Goal: Contribute content: Contribute content

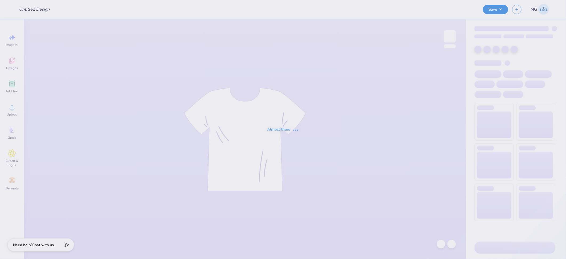
type input "sdt pr"
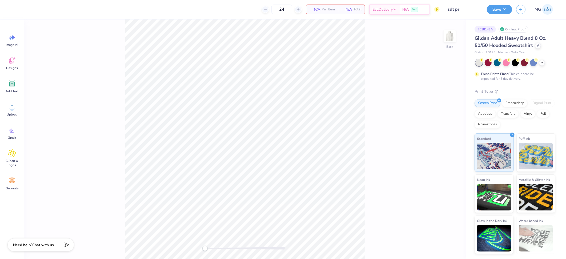
click at [124, 75] on div "Back" at bounding box center [245, 138] width 442 height 239
click at [17, 107] on div "Upload" at bounding box center [11, 110] width 19 height 20
click at [442, 113] on input "15.00" at bounding box center [445, 114] width 19 height 7
click at [443, 115] on input "15.00" at bounding box center [445, 114] width 19 height 7
type input "12.00"
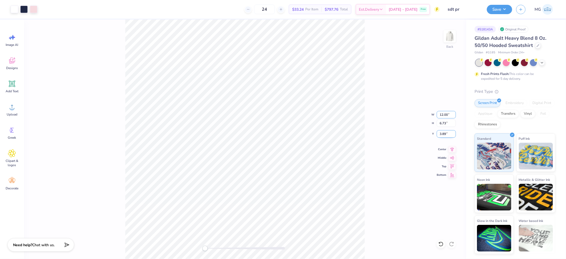
type input "5.38"
type input "4.56"
click at [443, 113] on input "12.00" at bounding box center [445, 114] width 19 height 7
type input "10.00"
type input "4.49"
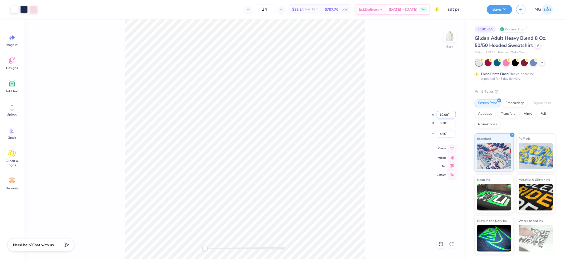
type input "3.45"
click at [369, 118] on div "Back W 10.00 10.00 " H 4.49 4.49 " Y 3.45 3.45 " Center Middle Top Bottom" at bounding box center [245, 138] width 442 height 239
click at [442, 115] on input "10.00" at bounding box center [445, 114] width 19 height 7
type input "11.00"
type input "4.93"
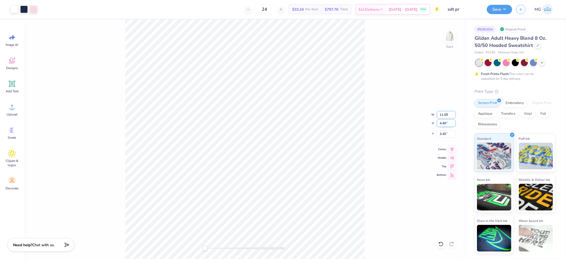
type input "3.22"
click at [407, 97] on div "Back W 11.00 11.00 " H 4.93 4.93 " Y 3.22 3.22 " Center Middle Top Bottom" at bounding box center [245, 138] width 442 height 239
click at [450, 148] on icon at bounding box center [451, 148] width 3 height 5
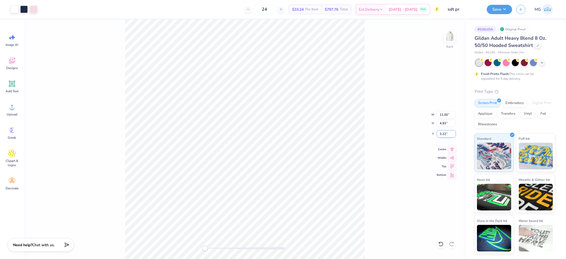
click at [446, 133] on input "3.22" at bounding box center [445, 133] width 19 height 7
type input "3.00"
click at [451, 149] on icon at bounding box center [451, 148] width 3 height 5
click at [389, 140] on div "Back W 11.00 11.00 " H 4.93 4.93 " Y 3.00 3.00 " Center Middle Top Bottom" at bounding box center [245, 138] width 442 height 239
click at [506, 7] on button "Save" at bounding box center [498, 8] width 25 height 9
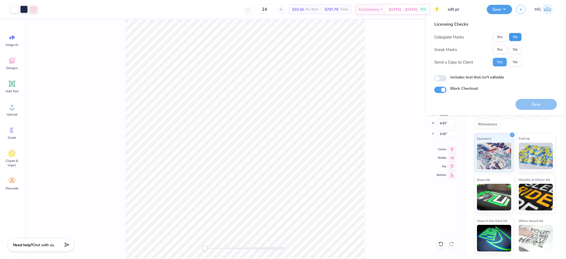
click at [514, 37] on button "No" at bounding box center [515, 37] width 13 height 9
click at [497, 49] on button "Yes" at bounding box center [500, 49] width 14 height 9
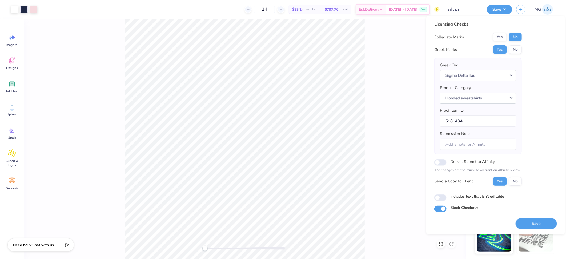
click at [463, 196] on label "Includes text that isn't editable" at bounding box center [477, 196] width 54 height 6
click at [446, 196] on input "Includes text that isn't editable" at bounding box center [440, 197] width 12 height 6
checkbox input "true"
click at [529, 222] on button "Save" at bounding box center [535, 223] width 41 height 11
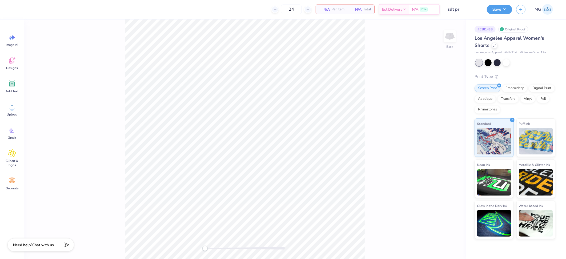
click at [383, 76] on div "Back" at bounding box center [245, 138] width 442 height 239
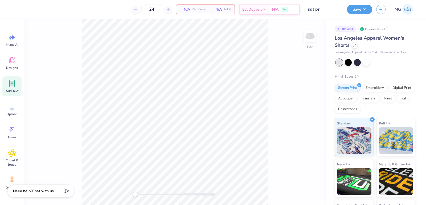
click at [14, 86] on icon at bounding box center [12, 83] width 6 height 6
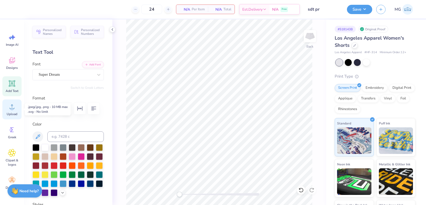
click at [14, 110] on circle at bounding box center [12, 109] width 4 height 4
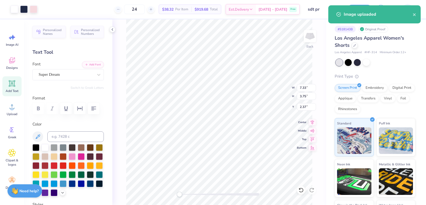
type input "5.27"
type input "2.69"
type input "3.43"
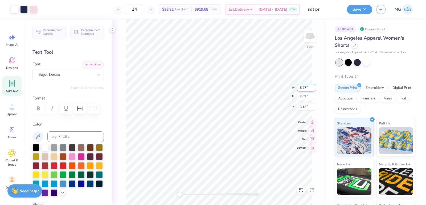
click at [284, 85] on div "Back W 5.27 5.27 " H 2.69 2.69 " Y 3.43 3.43 " Center Middle Top Bottom" at bounding box center [219, 112] width 214 height 186
drag, startPoint x: 306, startPoint y: 89, endPoint x: 303, endPoint y: 88, distance: 3.7
click at [303, 88] on input "5.27" at bounding box center [306, 87] width 19 height 7
type input "5.00"
type input "2.56"
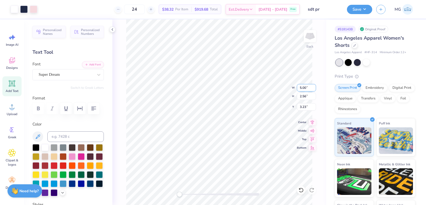
type input "3.23"
click at [304, 88] on input "5.00" at bounding box center [306, 87] width 19 height 7
type input "4.50"
type input "2.30"
type input "3.63"
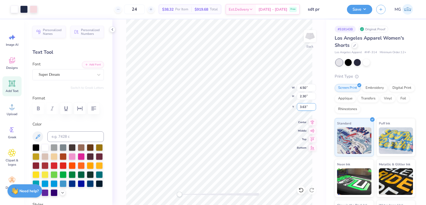
click at [306, 107] on input "3.63" at bounding box center [306, 106] width 19 height 7
type input "3.50"
click at [277, 89] on div "Back W 4.50 4.50 " H 2.30 2.30 " Y 3.50 3.50 " Center Middle Top Bottom" at bounding box center [219, 112] width 214 height 186
click at [306, 107] on input "3.38" at bounding box center [306, 106] width 19 height 7
type input "3.25"
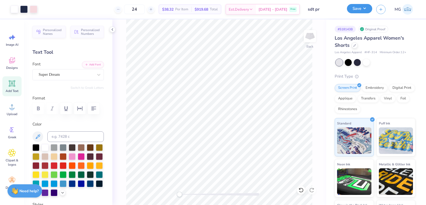
click at [370, 11] on button "Save" at bounding box center [359, 8] width 25 height 9
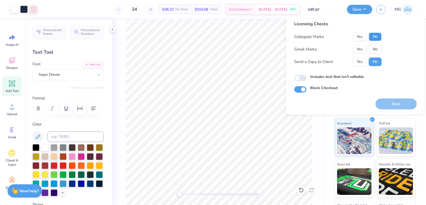
click at [370, 38] on button "No" at bounding box center [375, 37] width 13 height 9
click at [358, 48] on button "Yes" at bounding box center [360, 49] width 14 height 9
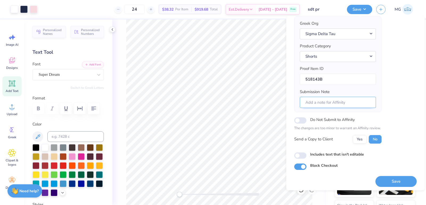
scroll to position [41, 0]
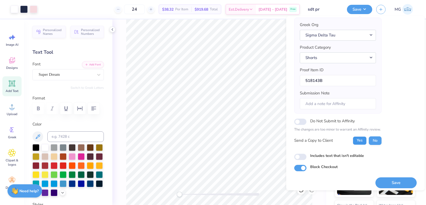
click at [358, 140] on button "Yes" at bounding box center [360, 140] width 14 height 9
click at [291, 159] on div "Licensing Checks Collegiate Marks Yes No Greek Marks Yes No Greek Org Sigma Del…" at bounding box center [355, 103] width 139 height 174
click at [296, 156] on input "Includes text that isn't editable" at bounding box center [300, 157] width 12 height 6
checkbox input "true"
click at [395, 183] on button "Save" at bounding box center [396, 182] width 41 height 11
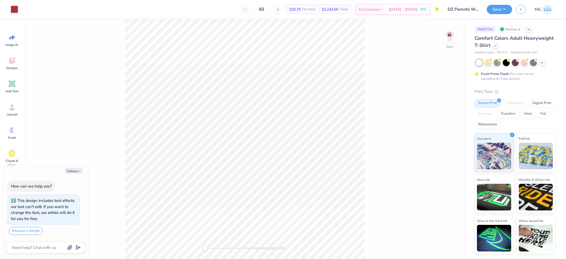
click at [76, 173] on div "Collapse How can we help you? This design includes text effects our tool can't …" at bounding box center [45, 212] width 85 height 94
click at [71, 170] on button "Collapse" at bounding box center [74, 171] width 18 height 6
type textarea "x"
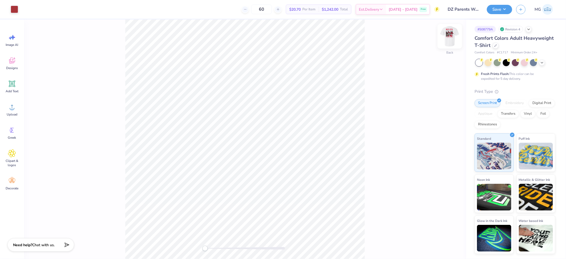
click at [452, 40] on img at bounding box center [449, 36] width 21 height 21
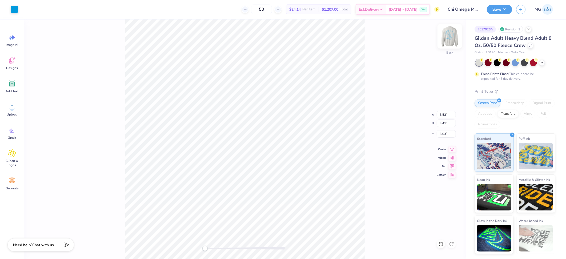
click at [448, 42] on img at bounding box center [449, 36] width 21 height 21
click at [375, 102] on div "Front W 12.28 12.28 " H 15.17 15.17 " Y 3.77 3.77 " Center Middle Top Bottom" at bounding box center [245, 138] width 442 height 239
